Goal: Task Accomplishment & Management: Complete application form

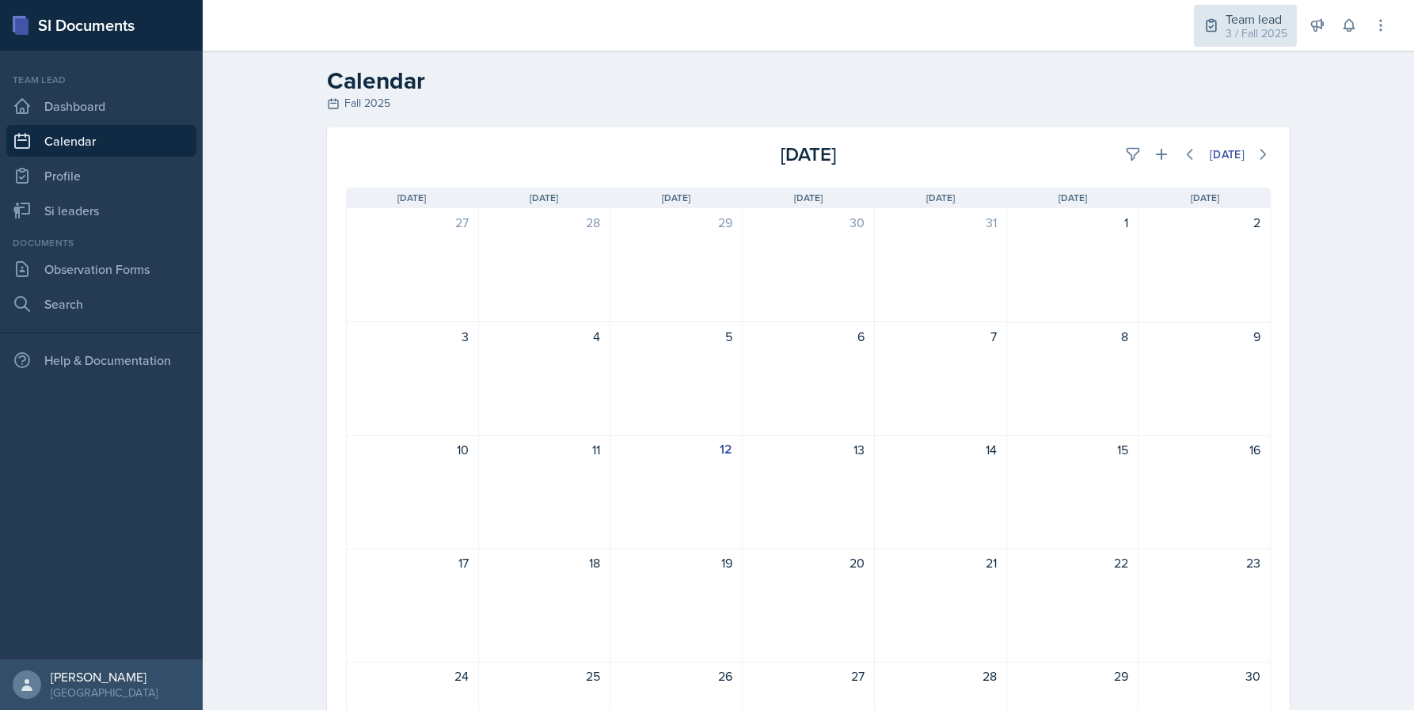
click at [1264, 30] on div "3 / Fall 2025" at bounding box center [1256, 33] width 62 height 17
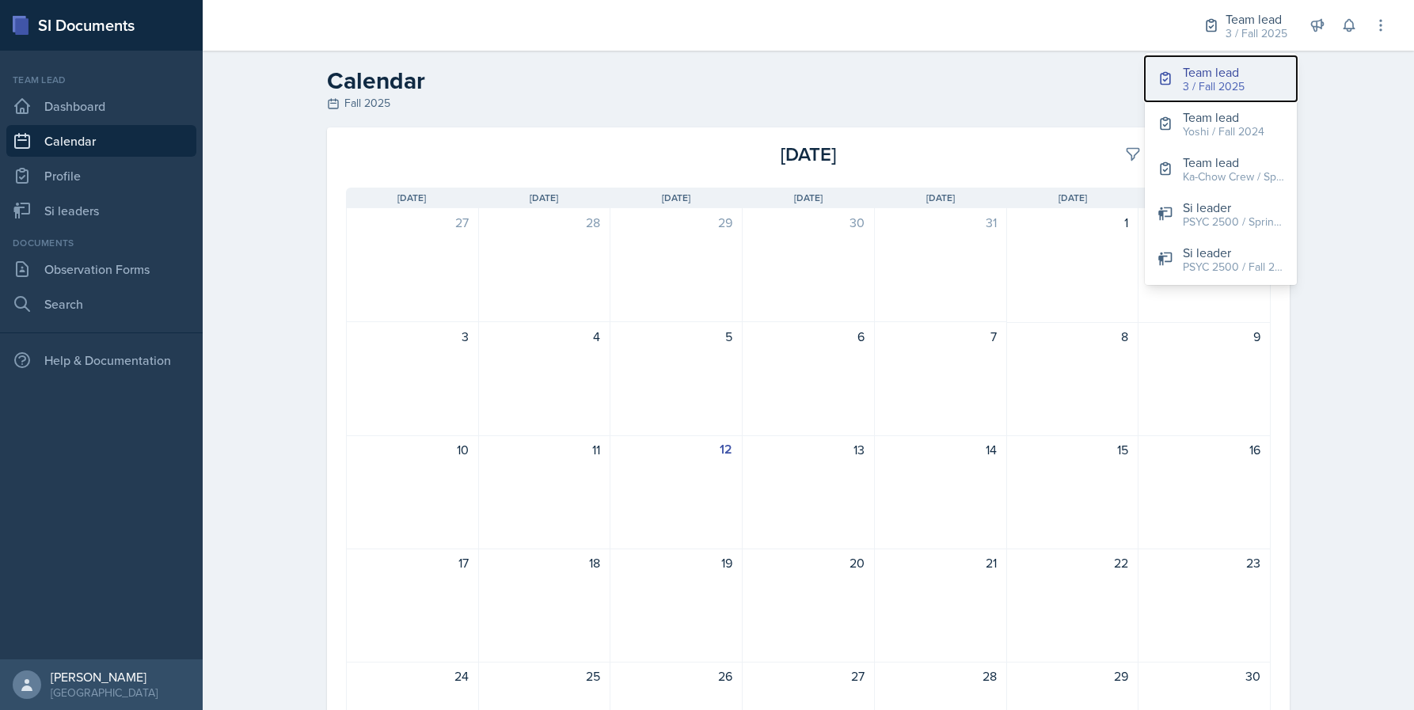
click at [1202, 83] on div "3 / Fall 2025" at bounding box center [1214, 86] width 62 height 17
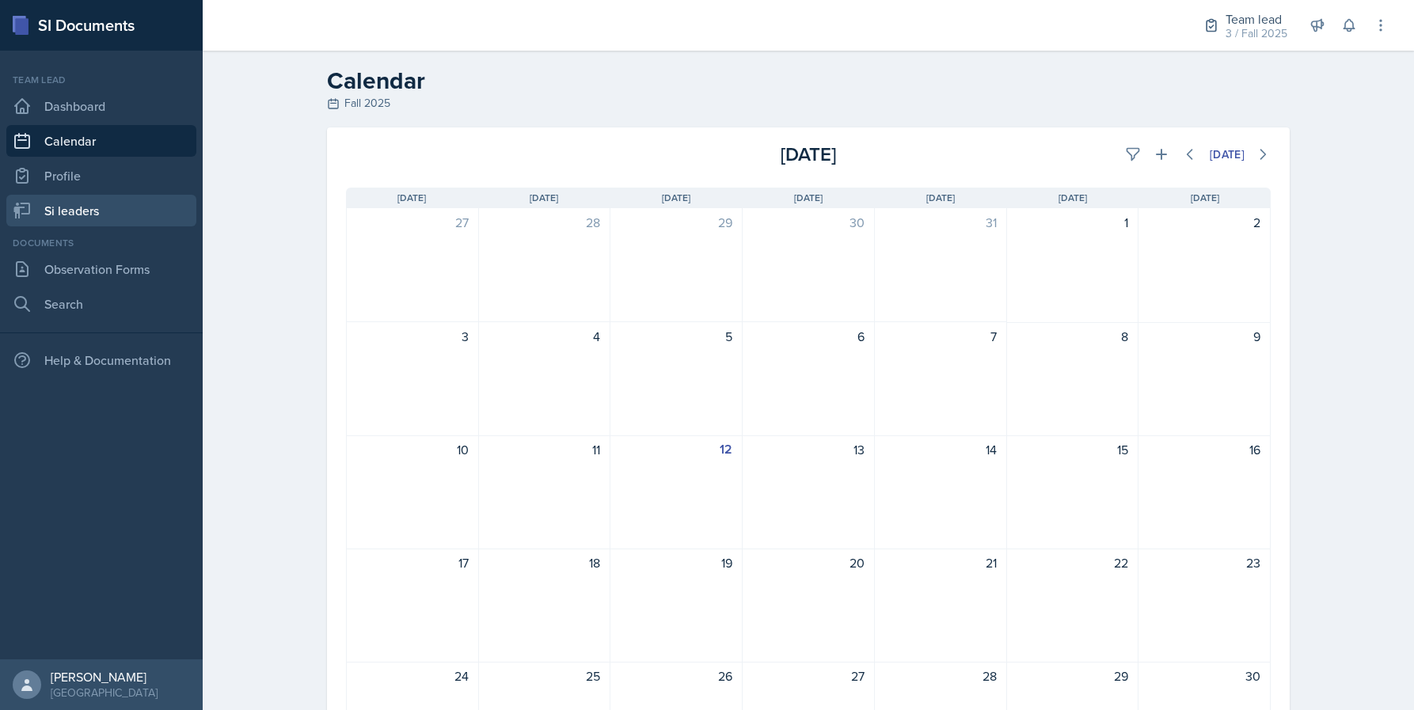
click at [108, 218] on link "Si leaders" at bounding box center [101, 211] width 190 height 32
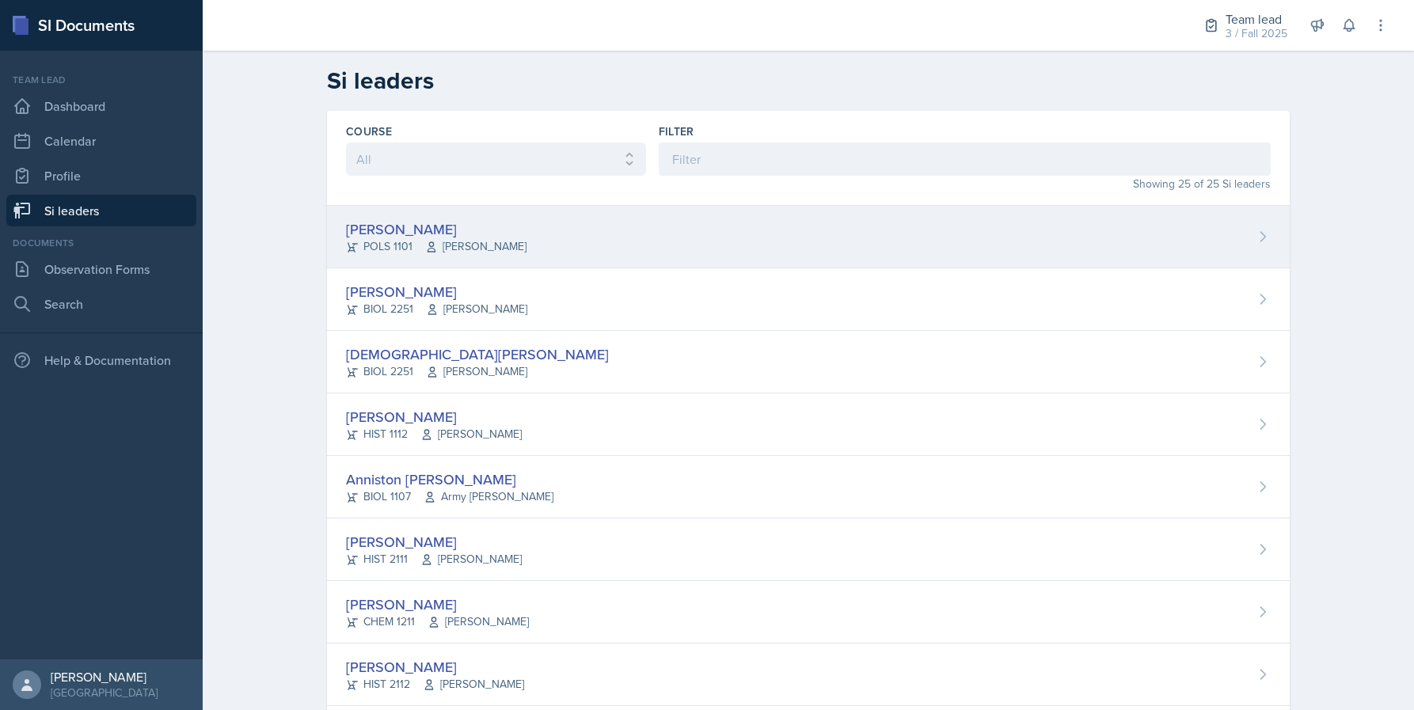
click at [664, 263] on div "Malk Almimar POLS 1101 [PERSON_NAME]" at bounding box center [808, 237] width 963 height 63
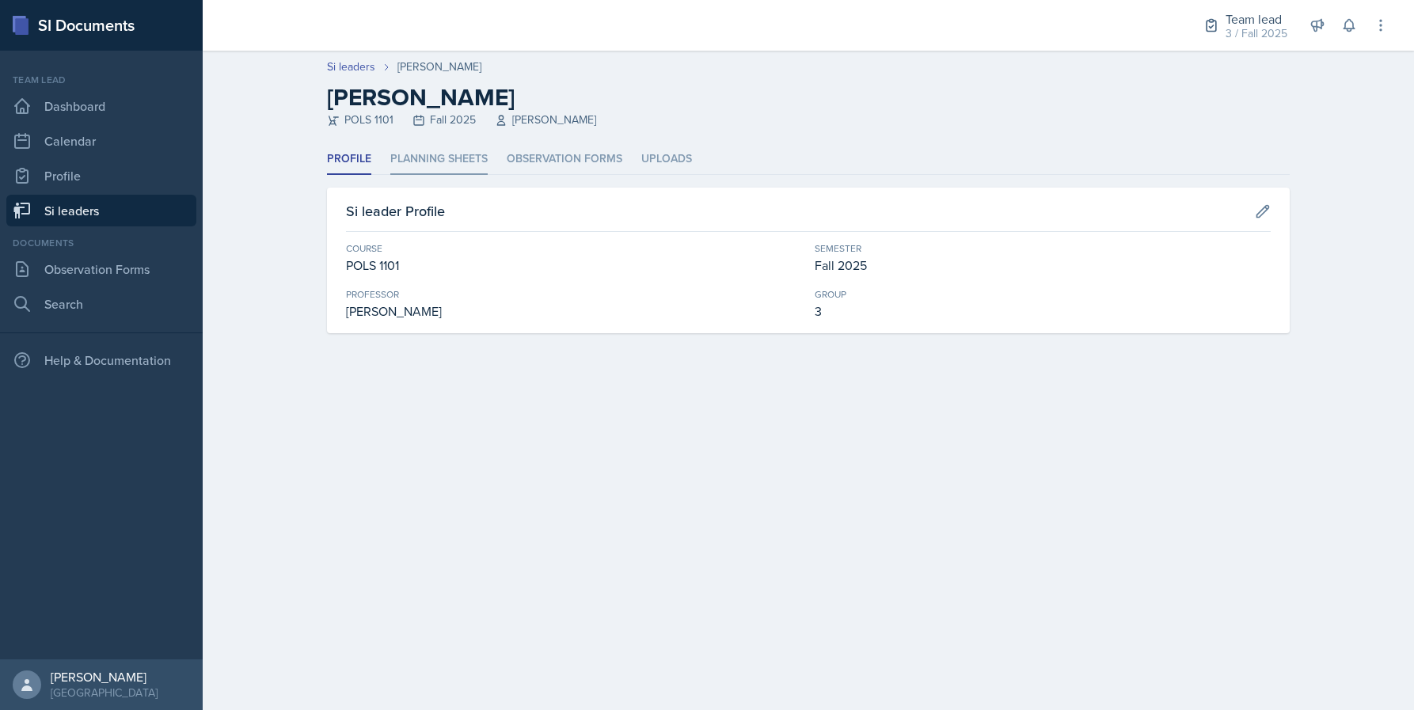
click at [446, 173] on li "Planning Sheets" at bounding box center [438, 159] width 97 height 31
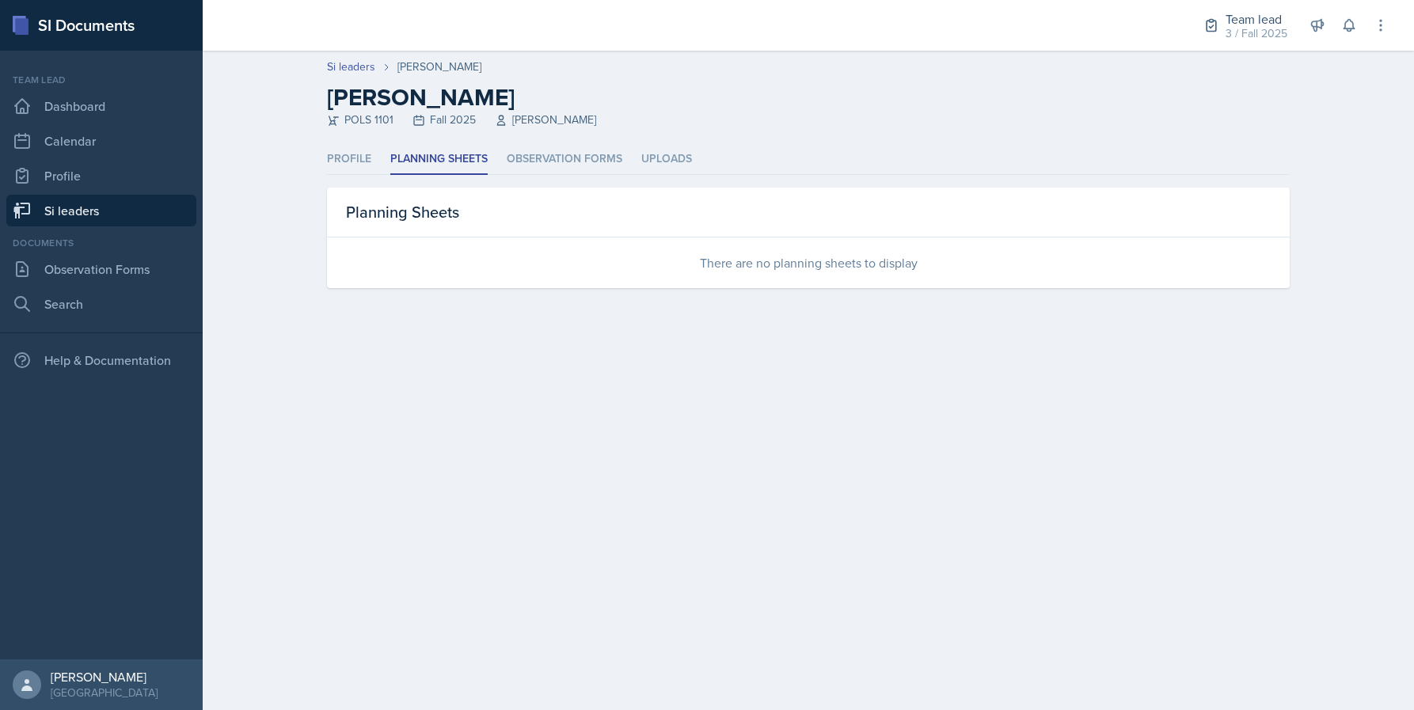
click at [84, 82] on div "Team lead" at bounding box center [101, 80] width 190 height 14
click at [84, 114] on link "Dashboard" at bounding box center [101, 106] width 190 height 32
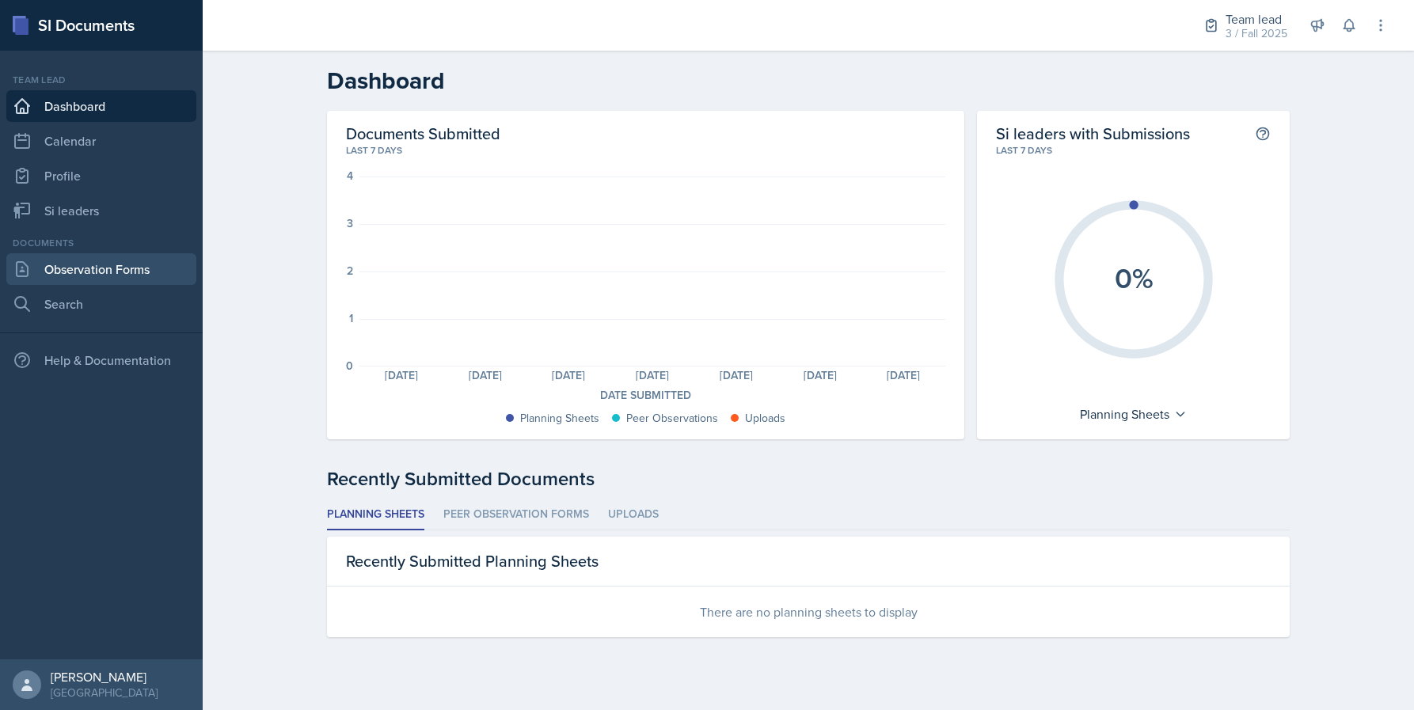
click at [116, 260] on link "Observation Forms" at bounding box center [101, 269] width 190 height 32
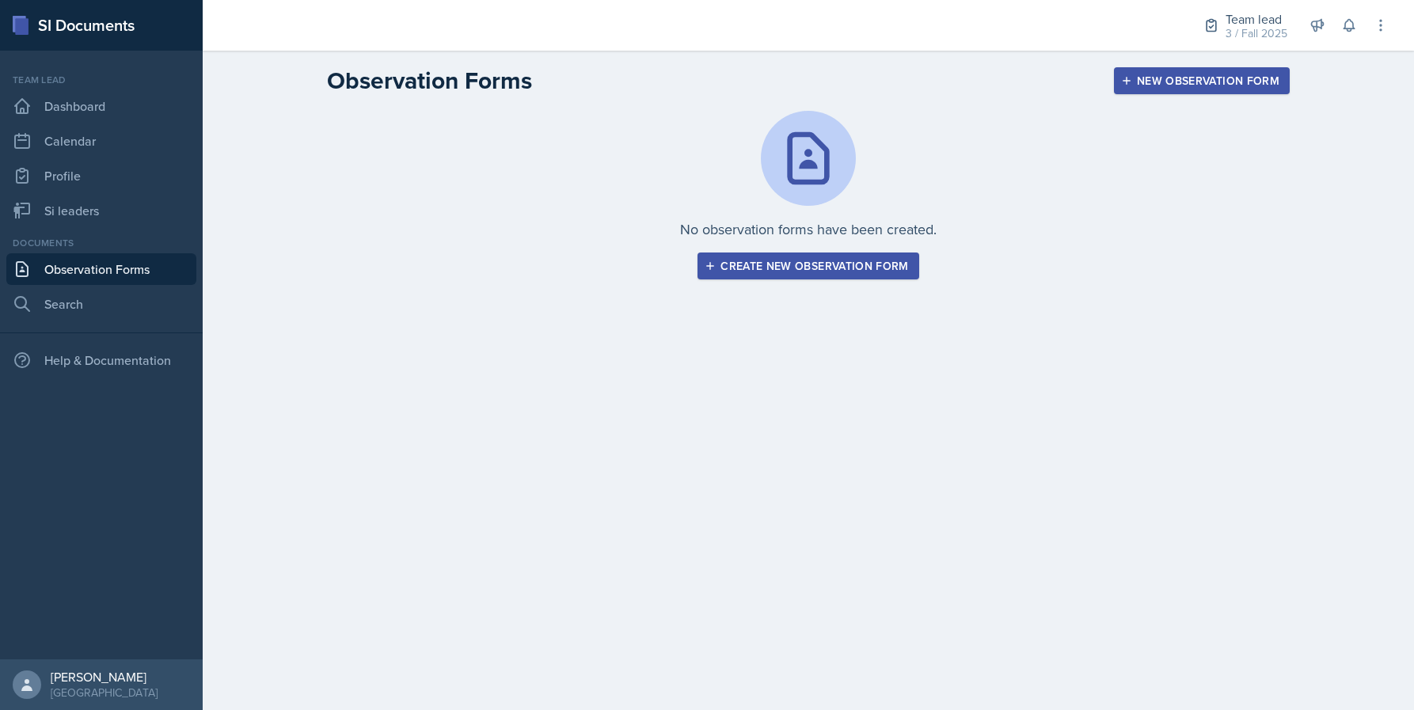
click at [788, 278] on button "Create new observation form" at bounding box center [807, 266] width 221 height 27
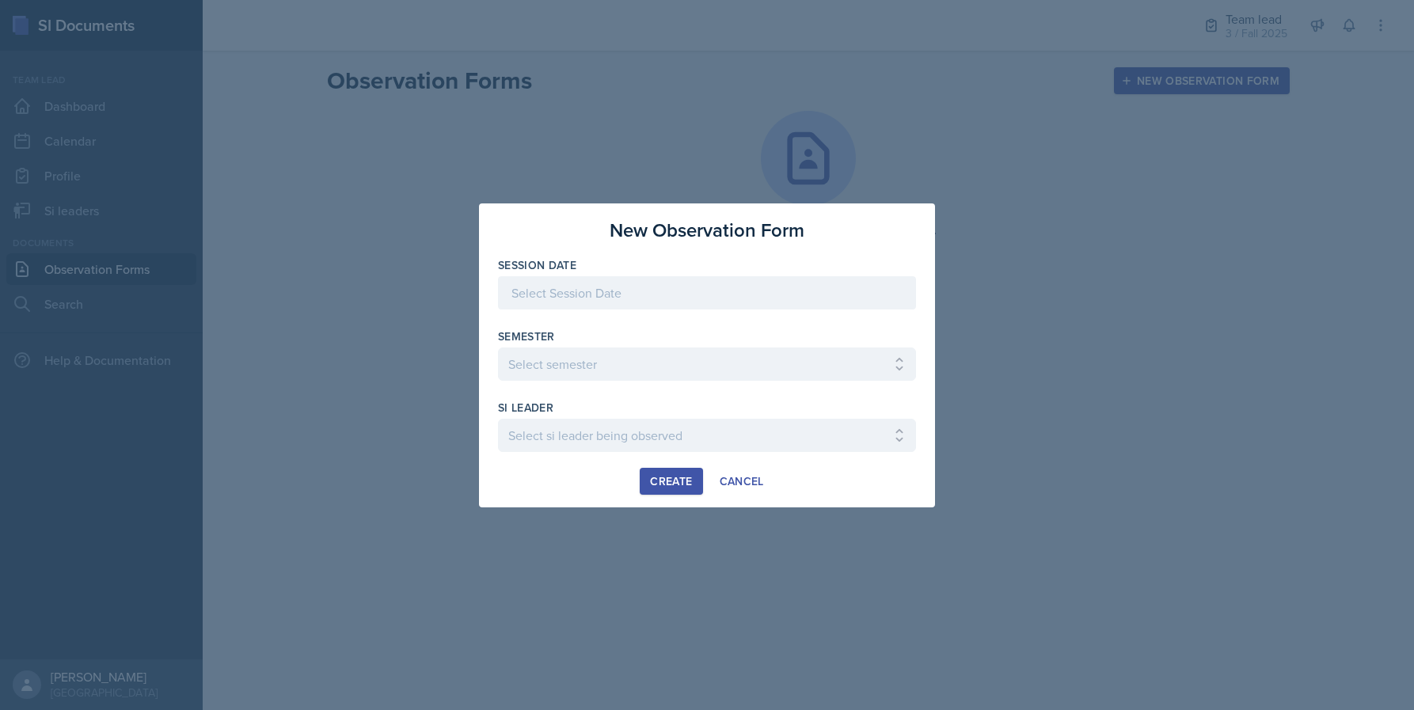
click at [624, 322] on div at bounding box center [707, 318] width 418 height 16
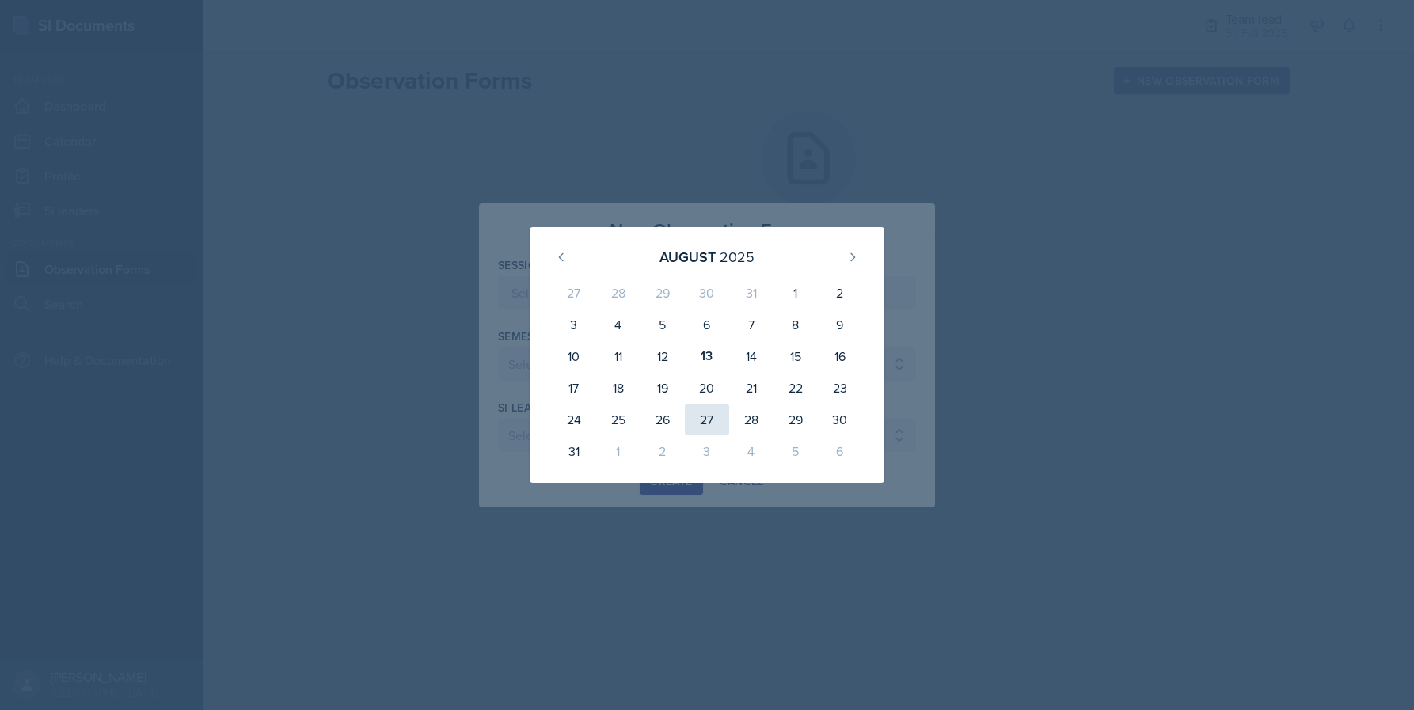
click at [709, 415] on div "27" at bounding box center [707, 420] width 44 height 32
type input "[DATE]"
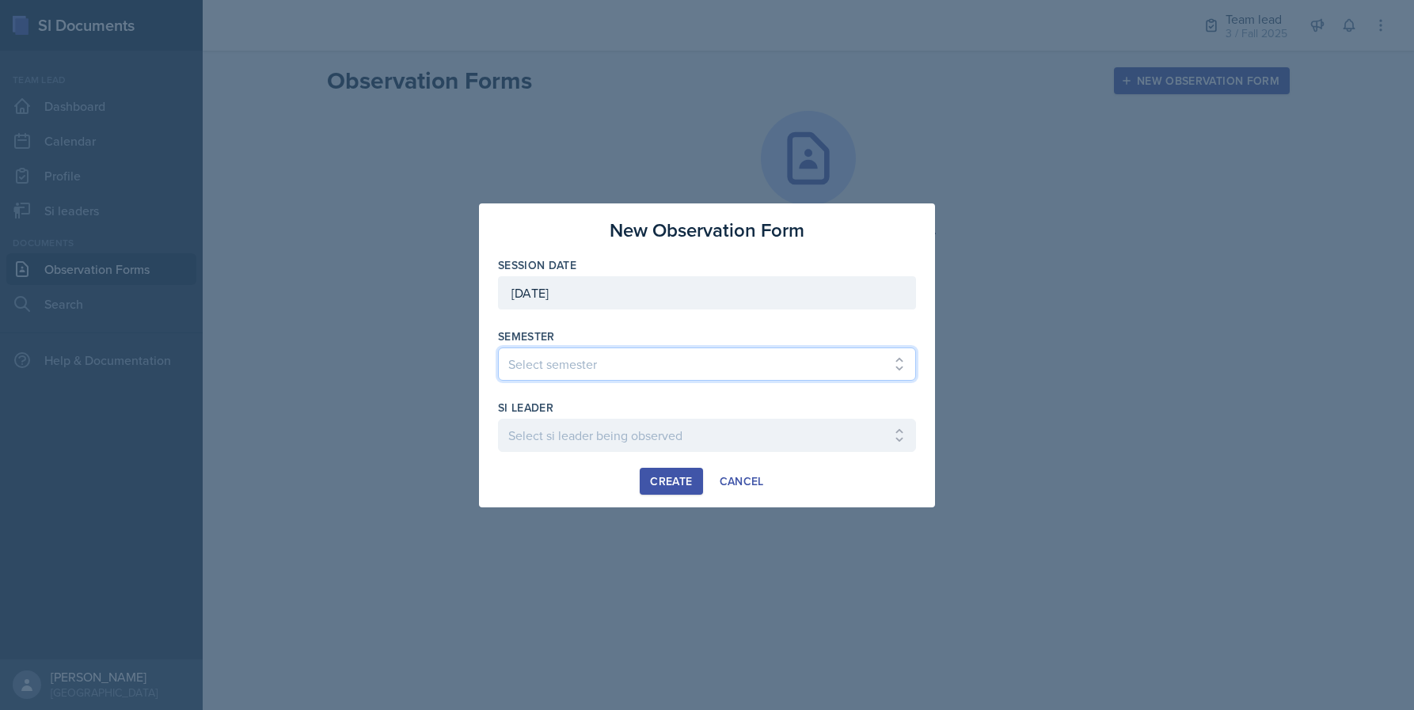
click at [651, 363] on select "Select semester All Spring 2021 Summer 2021 Spring 2022 Fall 2020 Fall 2021 Fal…" at bounding box center [707, 364] width 418 height 33
select select "2bed604d-1099-4043-b1bc-2365e8740244"
click at [627, 428] on select "Select si leader being observed [PERSON_NAME] / MATH 1190 / 1 [PERSON_NAME] / M…" at bounding box center [707, 435] width 418 height 33
select select "96e6af6c-43d9-43d4-9f78-27967d576370"
click at [682, 484] on div "Create" at bounding box center [671, 481] width 42 height 13
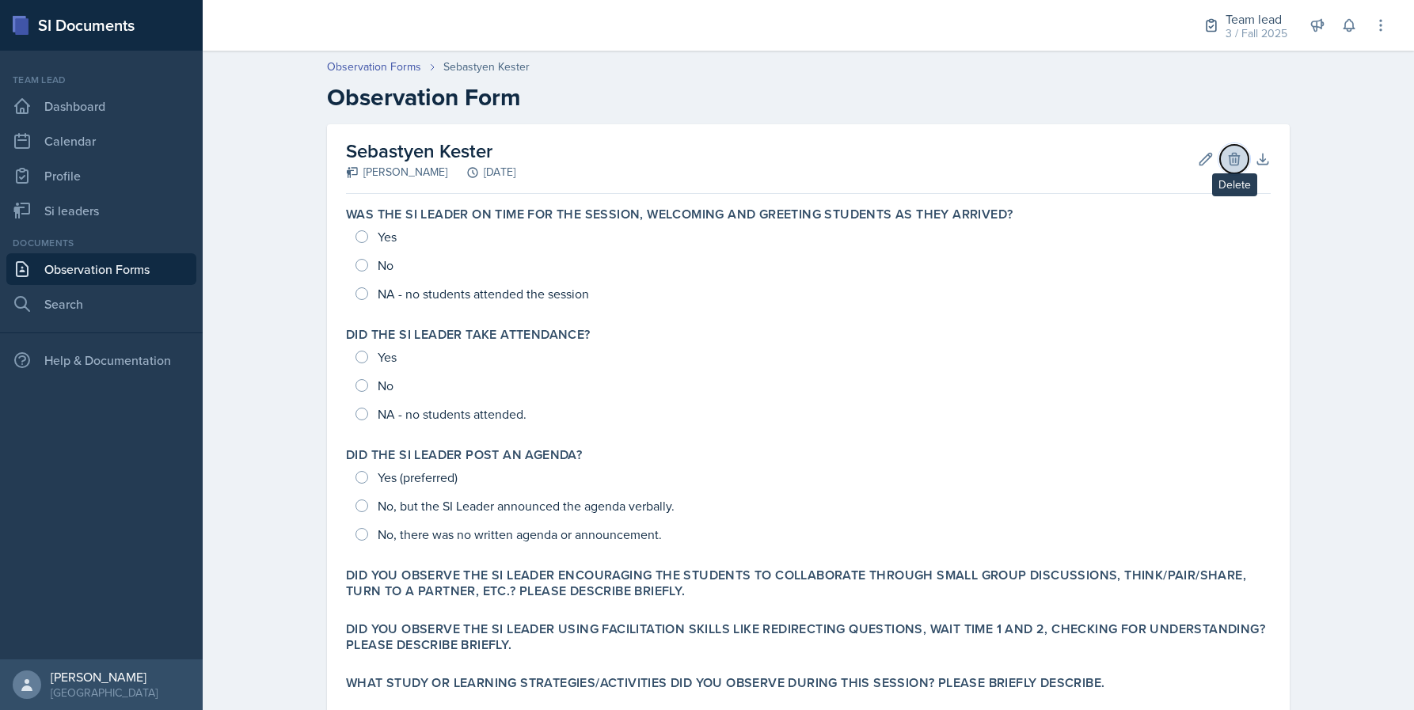
click at [1229, 157] on icon at bounding box center [1234, 159] width 10 height 12
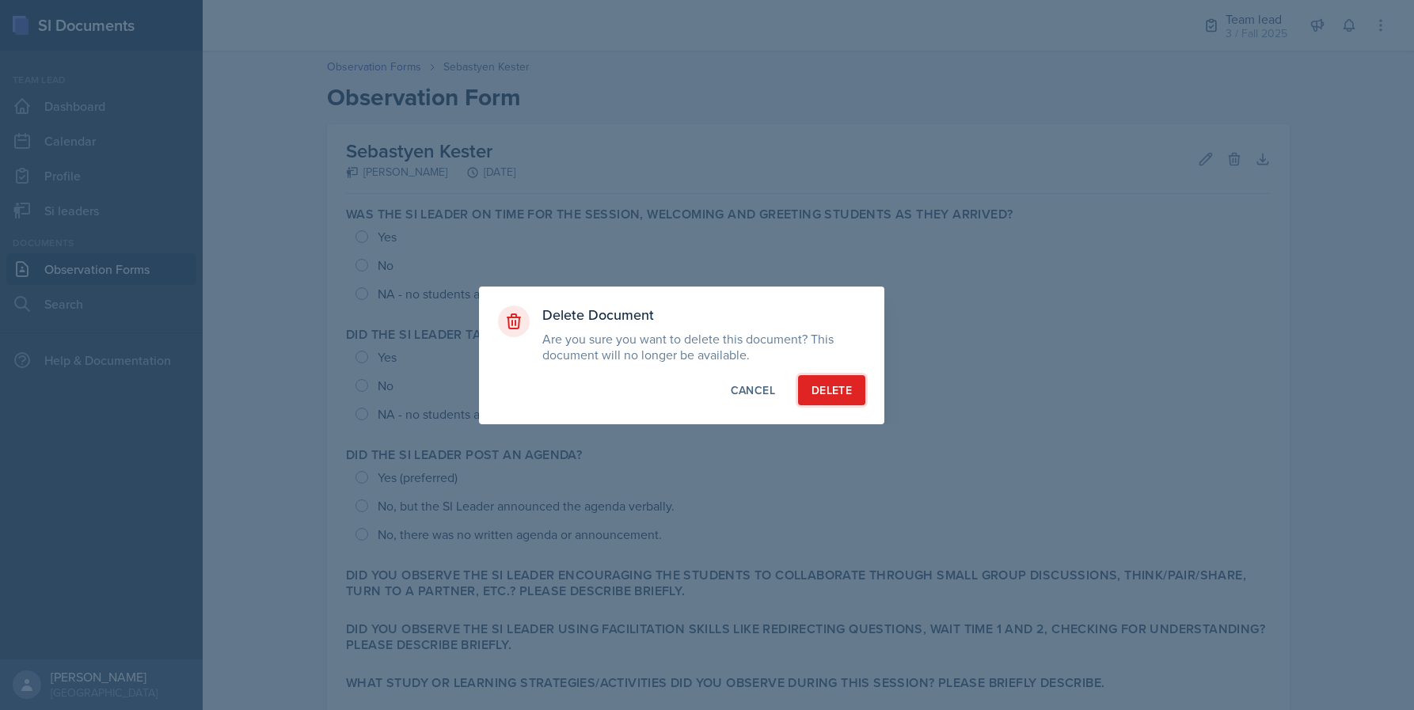
click at [827, 389] on div "Delete" at bounding box center [831, 390] width 40 height 16
click at [831, 387] on div "button" at bounding box center [831, 390] width 13 height 13
